Goal: Task Accomplishment & Management: Use online tool/utility

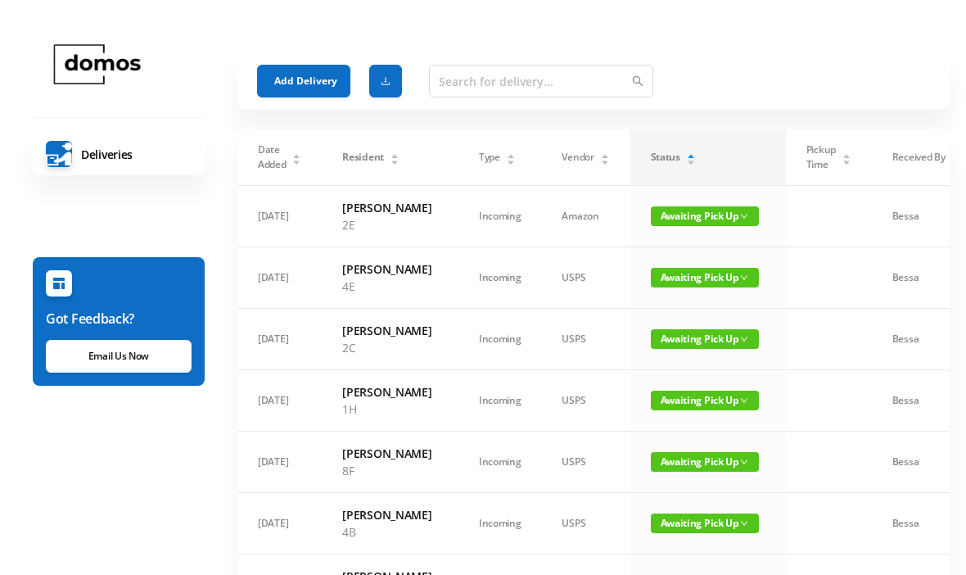
scroll to position [-43, 0]
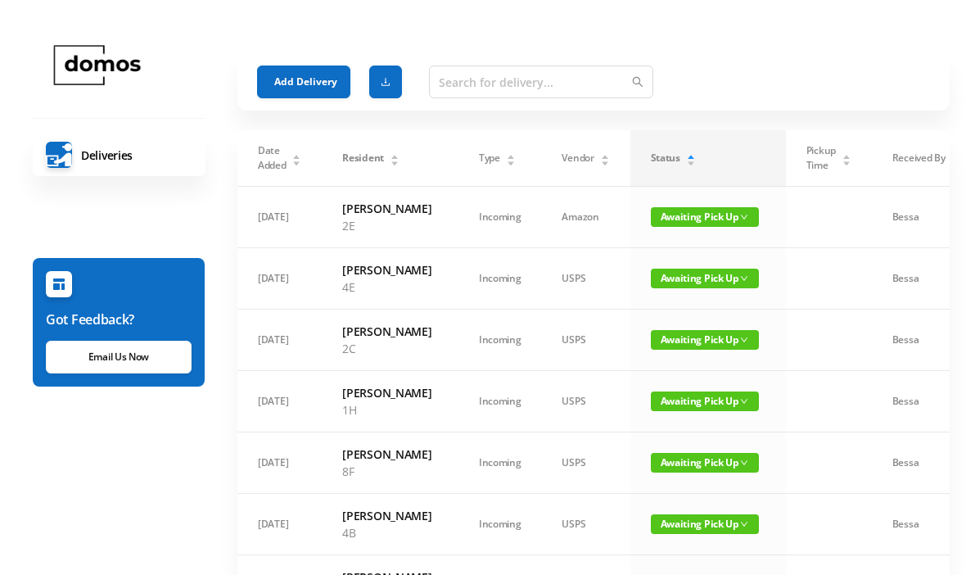
click at [327, 82] on button "Add Delivery" at bounding box center [303, 81] width 93 height 33
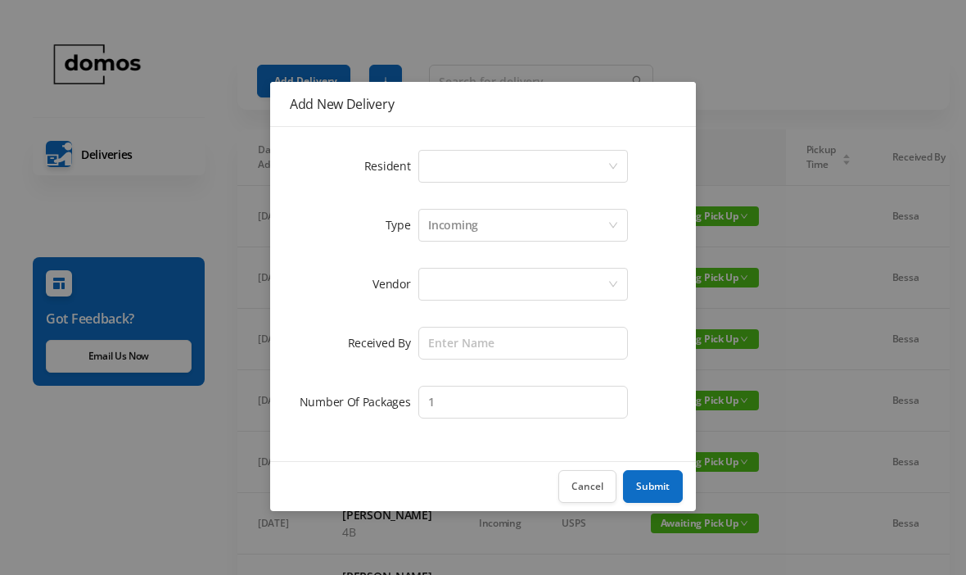
click at [488, 152] on div "Select a person" at bounding box center [517, 166] width 179 height 31
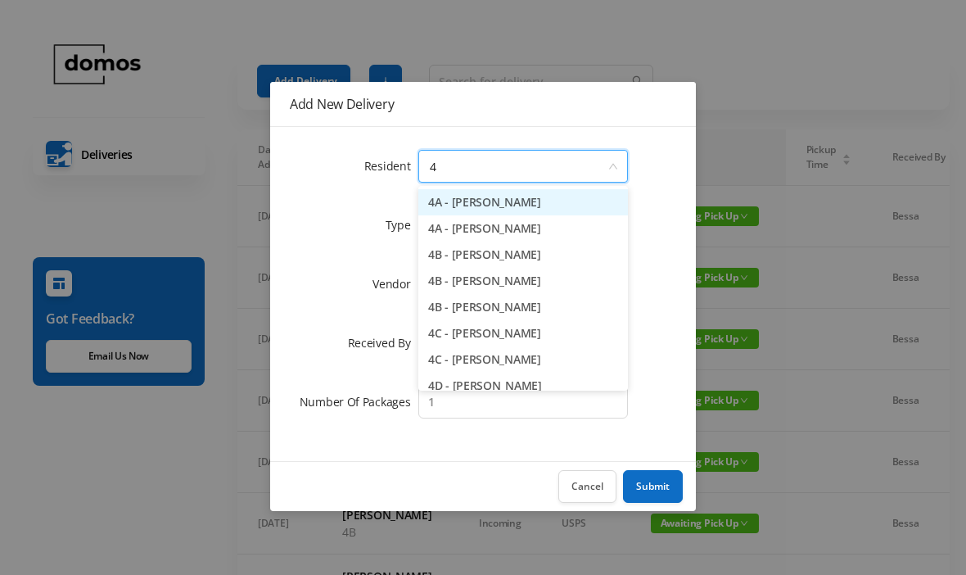
type input "4g"
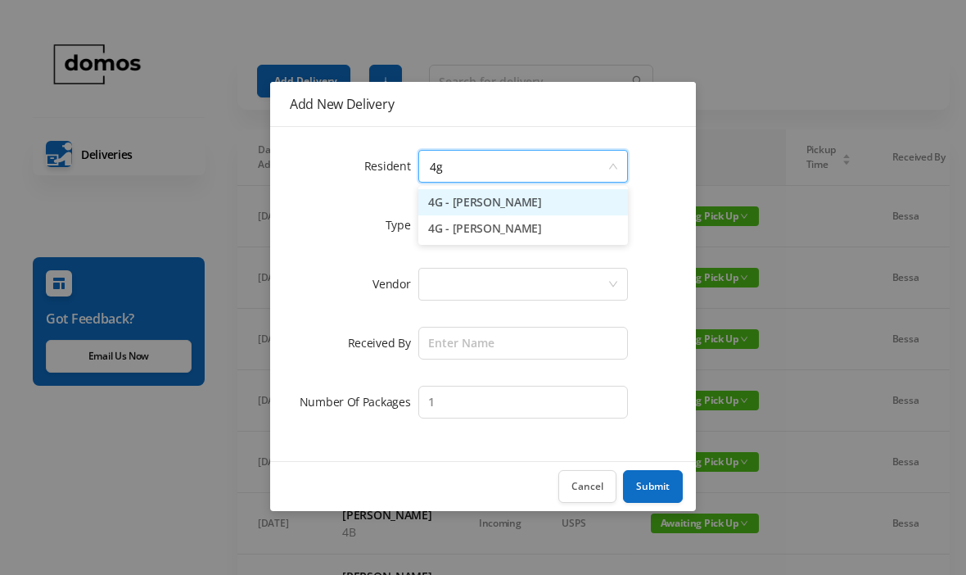
click at [512, 205] on li "4G - [PERSON_NAME]" at bounding box center [523, 202] width 210 height 26
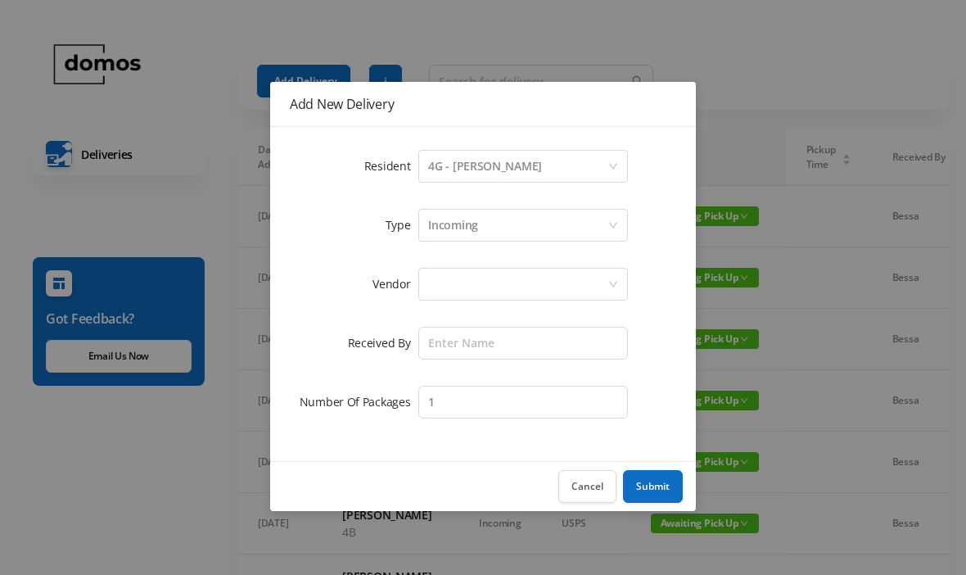
click at [522, 283] on div at bounding box center [517, 284] width 179 height 31
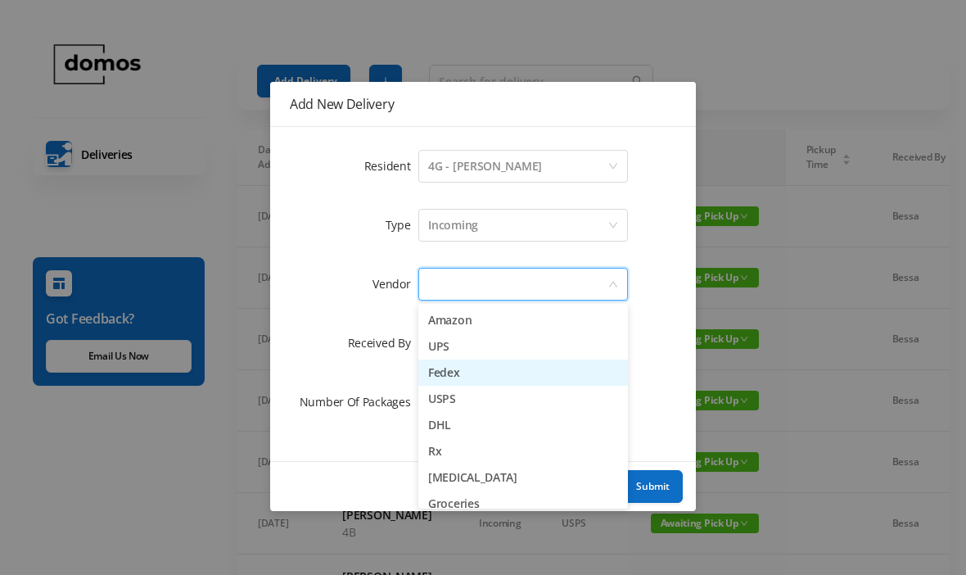
click at [471, 368] on li "Fedex" at bounding box center [523, 373] width 210 height 26
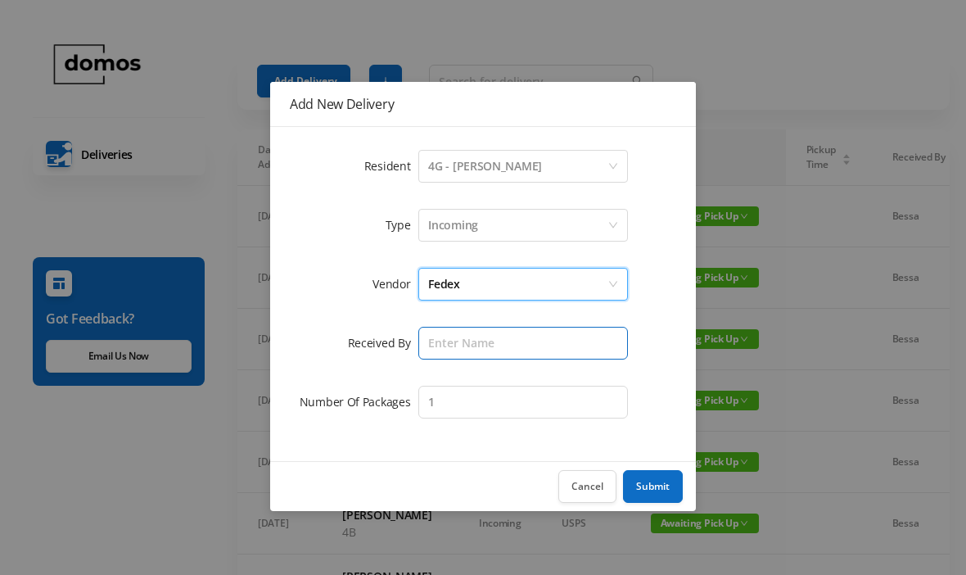
click at [515, 330] on input "text" at bounding box center [523, 343] width 210 height 33
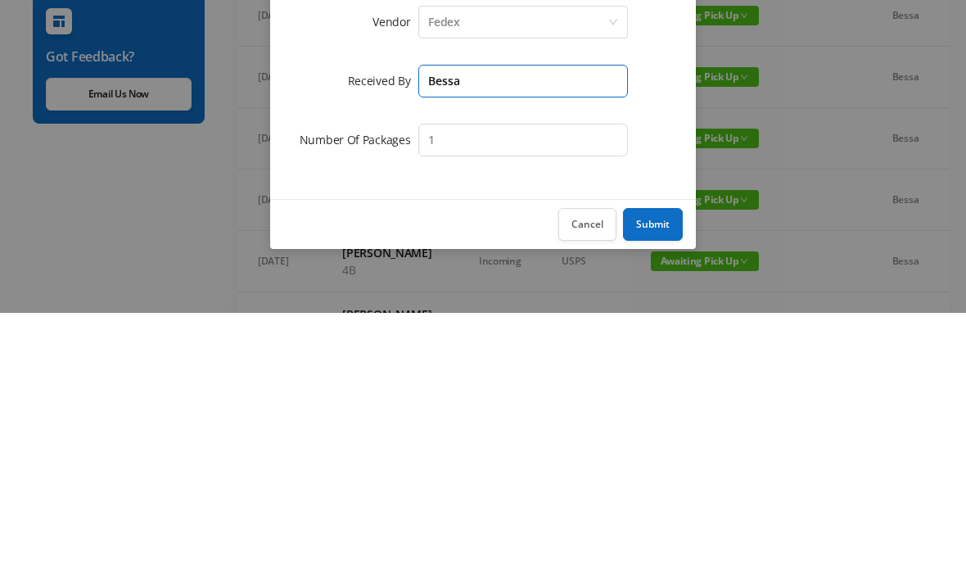
type input "Bessa"
click at [666, 470] on button "Submit" at bounding box center [653, 486] width 60 height 33
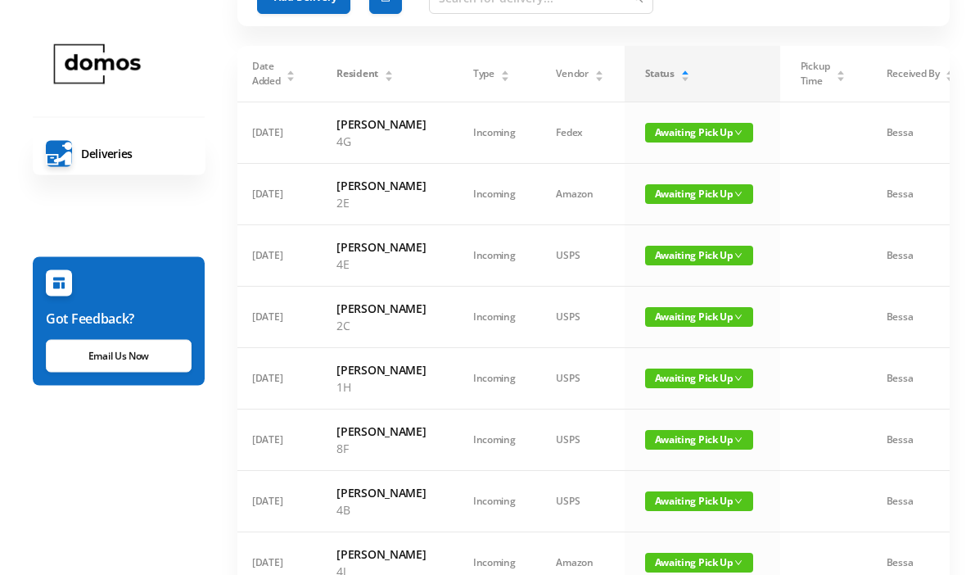
scroll to position [0, 0]
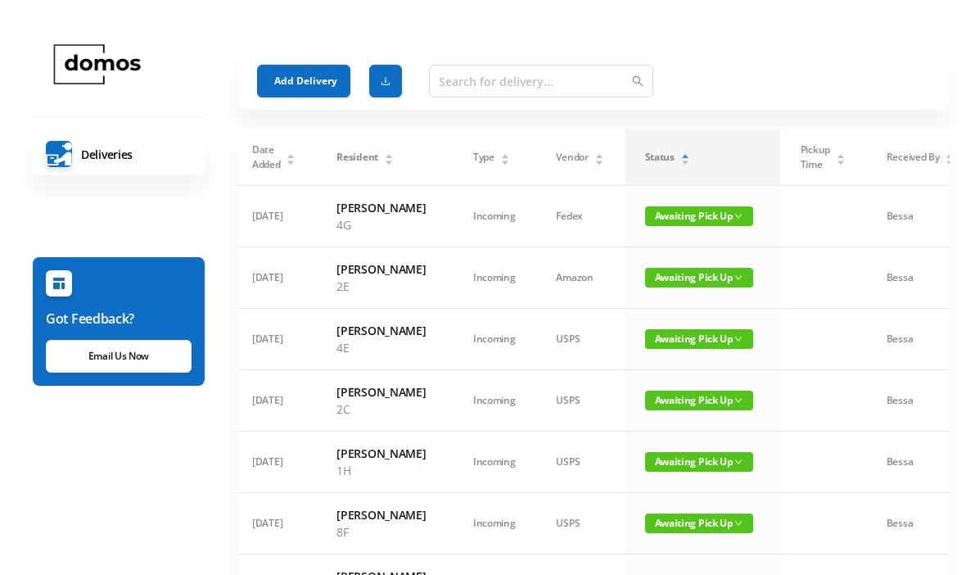
click at [314, 72] on button "Add Delivery" at bounding box center [303, 81] width 93 height 33
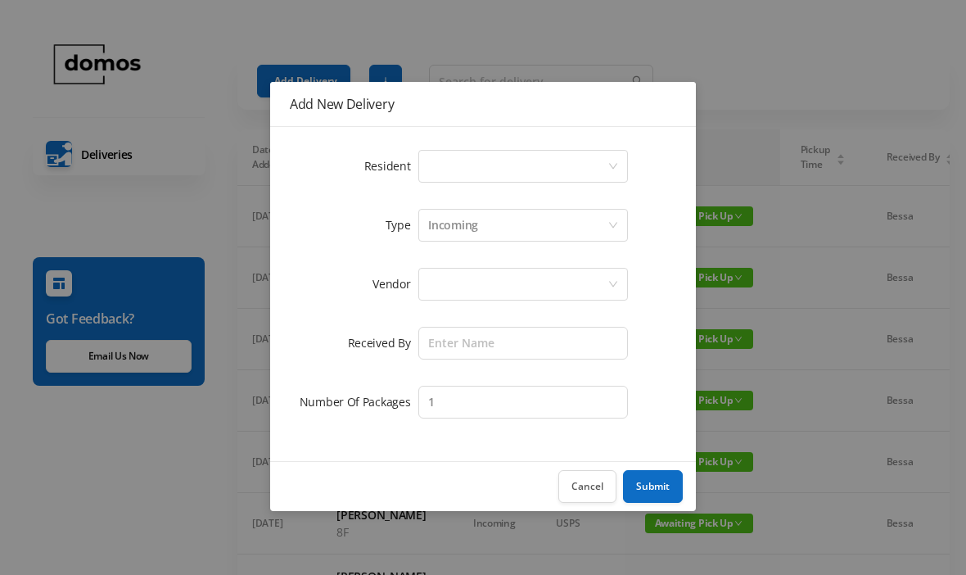
click at [504, 167] on div "Select a person" at bounding box center [517, 166] width 179 height 31
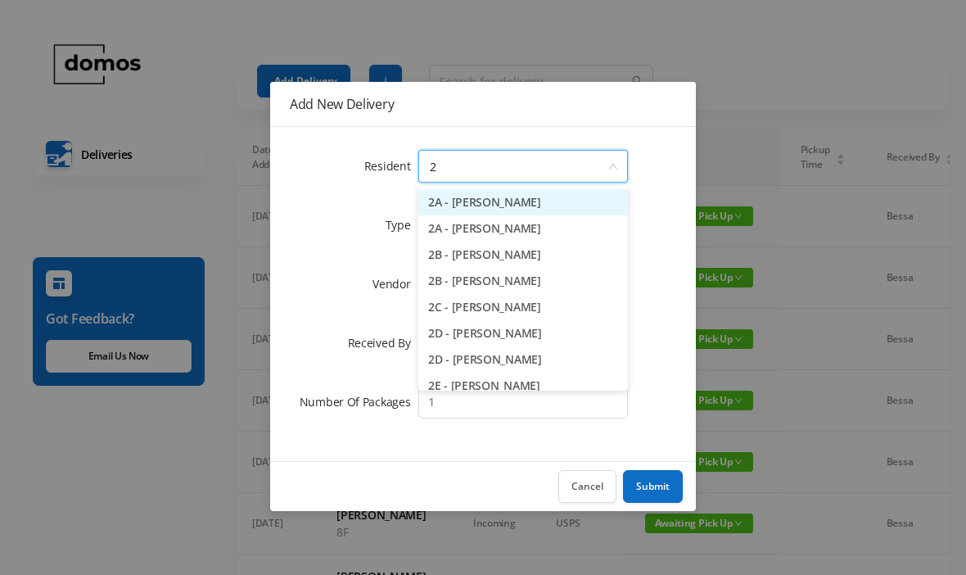
type input "2a"
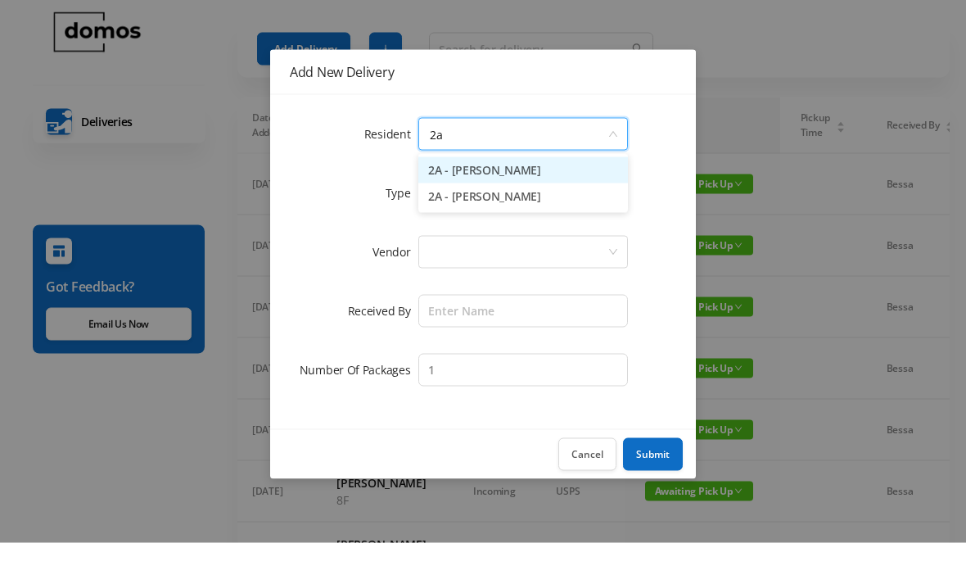
click at [540, 215] on li "2A - [PERSON_NAME]" at bounding box center [523, 228] width 210 height 26
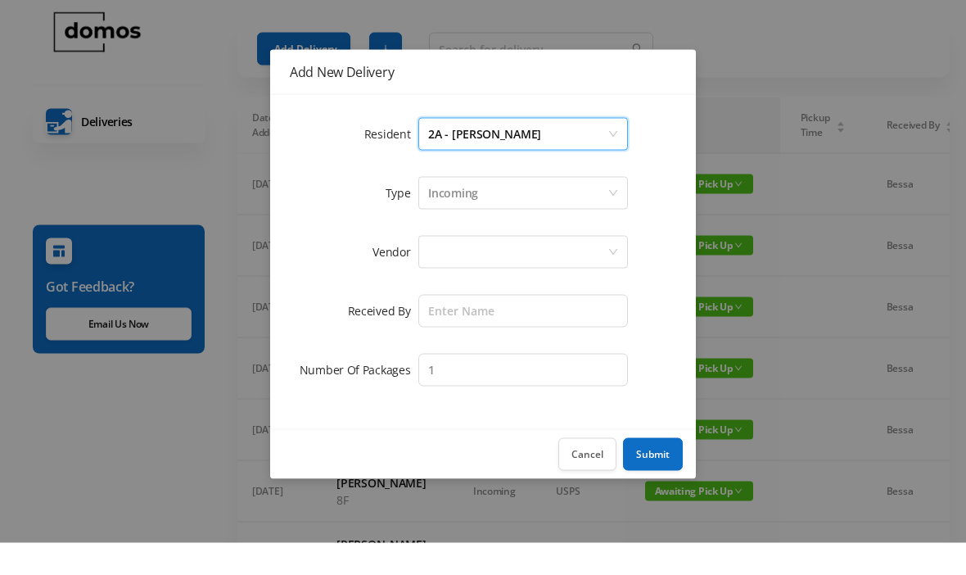
scroll to position [33, 0]
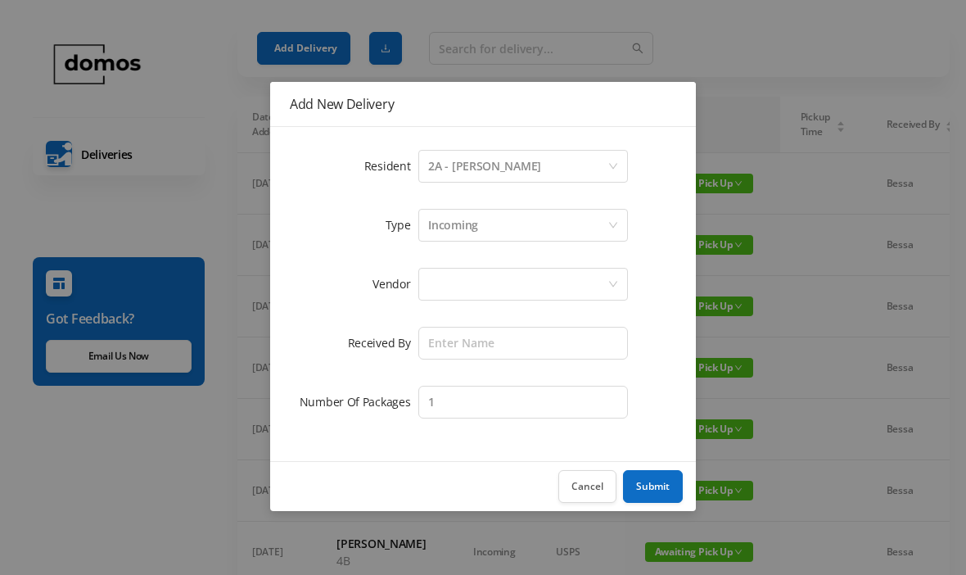
click at [540, 279] on div at bounding box center [517, 284] width 179 height 31
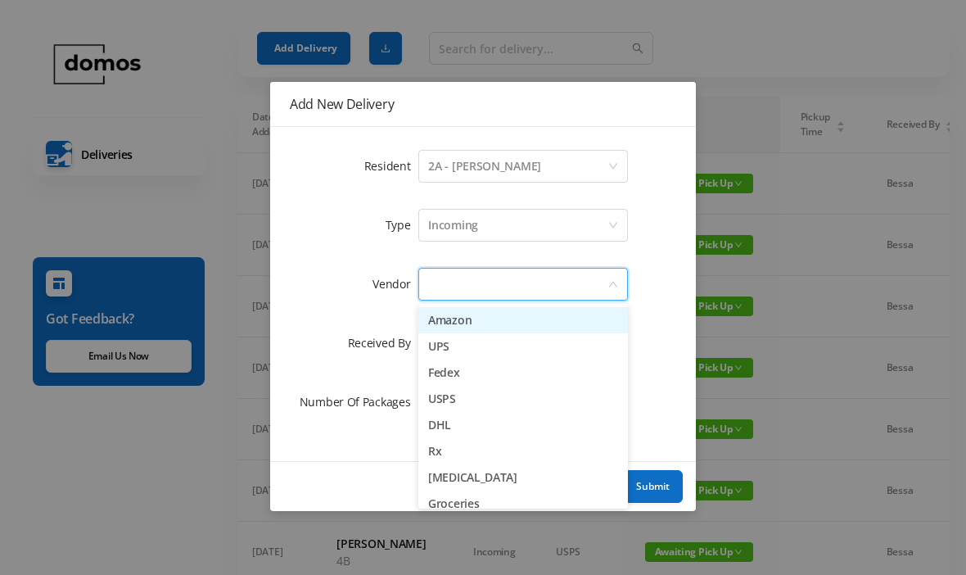
click at [480, 374] on li "Fedex" at bounding box center [523, 373] width 210 height 26
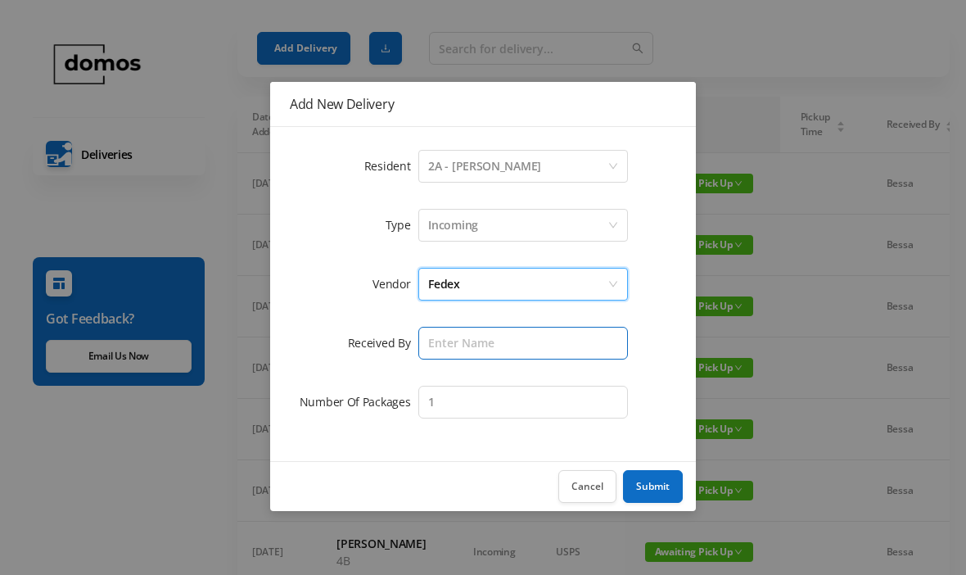
click at [516, 345] on input "text" at bounding box center [523, 343] width 210 height 33
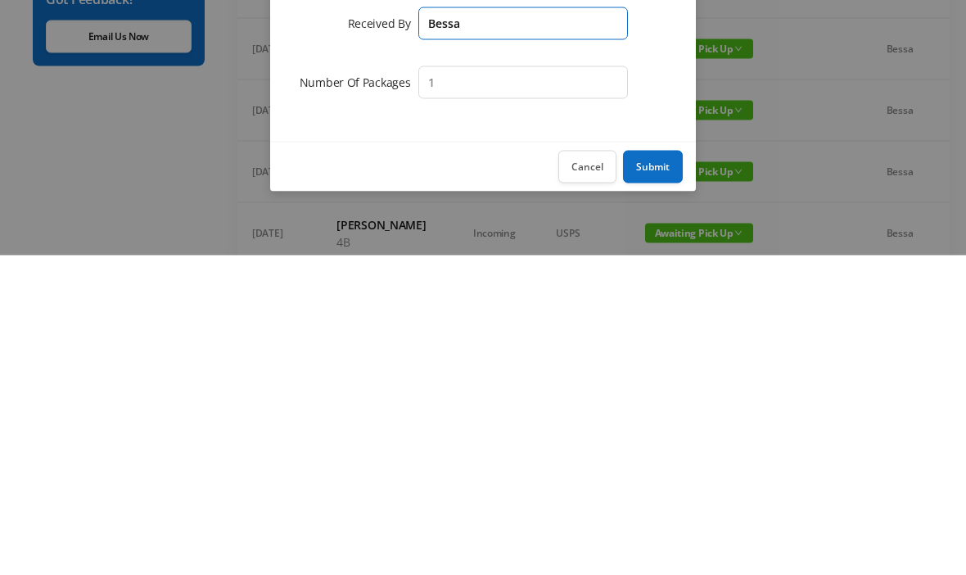
type input "Bessa"
click at [658, 470] on button "Submit" at bounding box center [653, 486] width 60 height 33
